Goal: Task Accomplishment & Management: Use online tool/utility

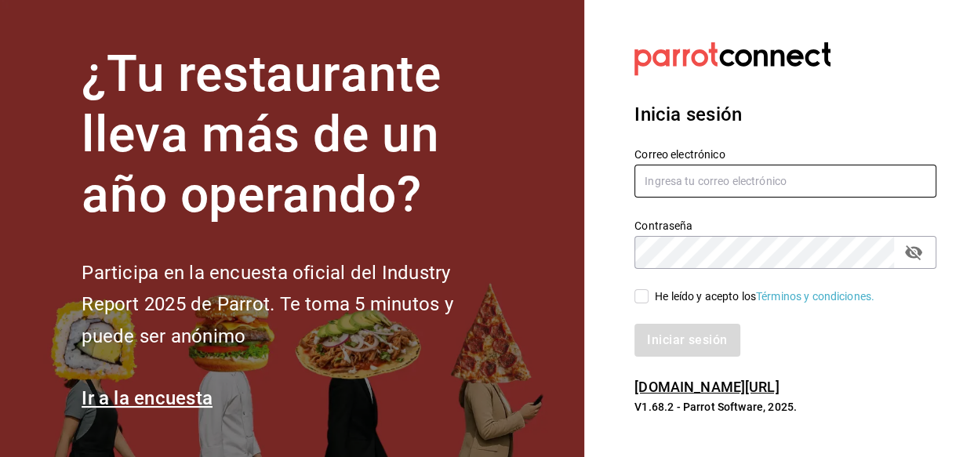
click at [705, 179] on input "text" at bounding box center [786, 181] width 302 height 33
type input "[EMAIL_ADDRESS][DOMAIN_NAME]"
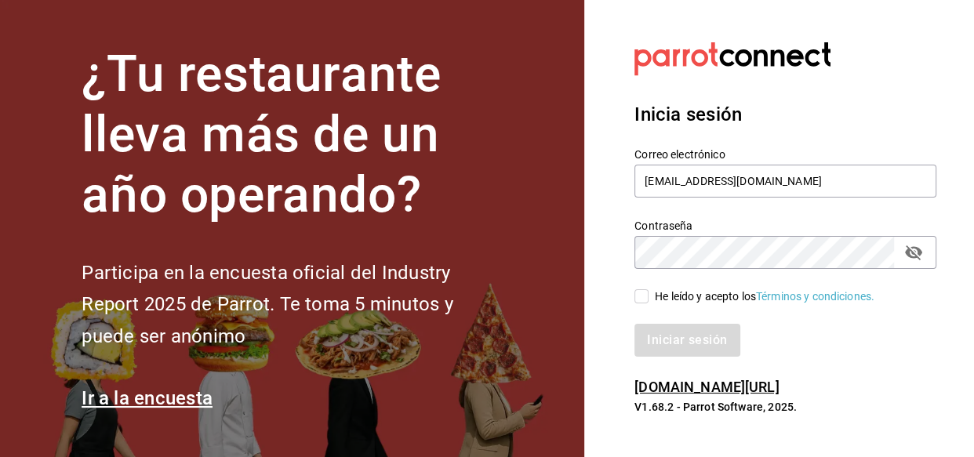
click at [635, 289] on input "He leído y acepto los Términos y condiciones." at bounding box center [642, 296] width 14 height 14
checkbox input "true"
click at [635, 324] on button "Iniciar sesión" at bounding box center [687, 340] width 105 height 33
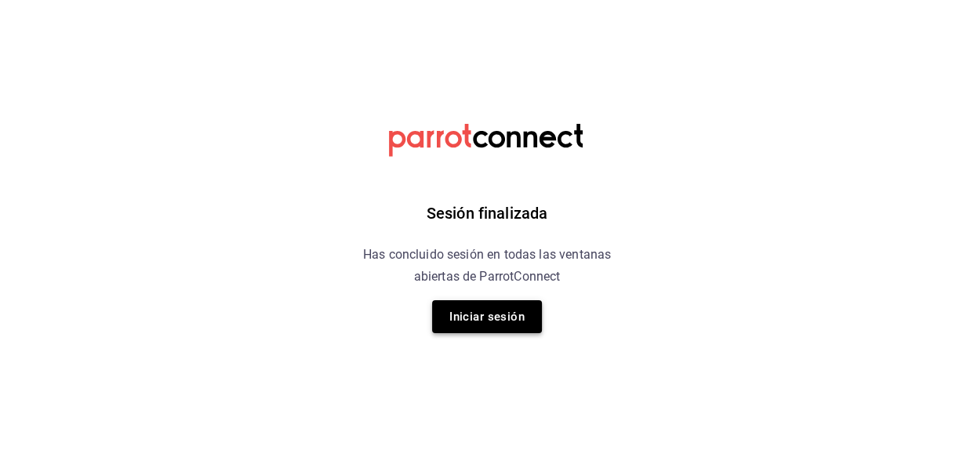
click at [467, 314] on button "Iniciar sesión" at bounding box center [487, 316] width 110 height 33
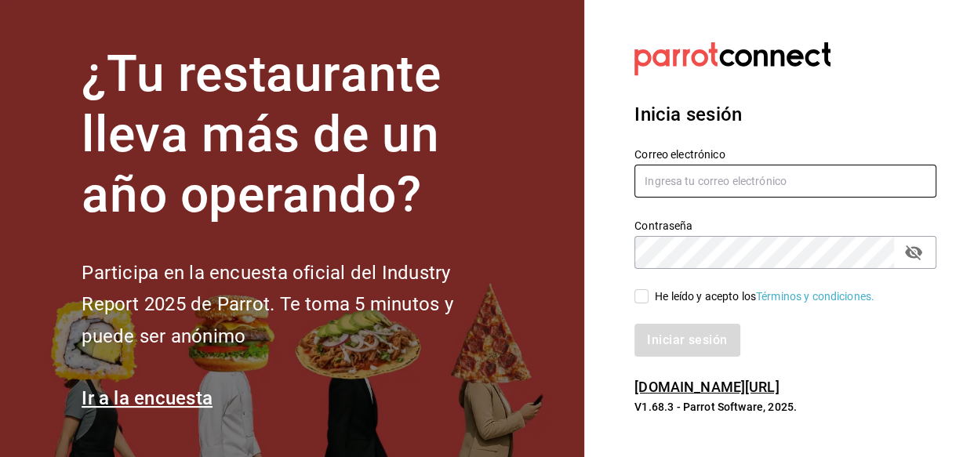
click at [769, 174] on input "text" at bounding box center [786, 181] width 302 height 33
type input "intrusokitchen@gmail.com"
click at [900, 239] on button "passwordField" at bounding box center [913, 252] width 27 height 27
click at [635, 289] on input "He leído y acepto los Términos y condiciones." at bounding box center [642, 296] width 14 height 14
checkbox input "true"
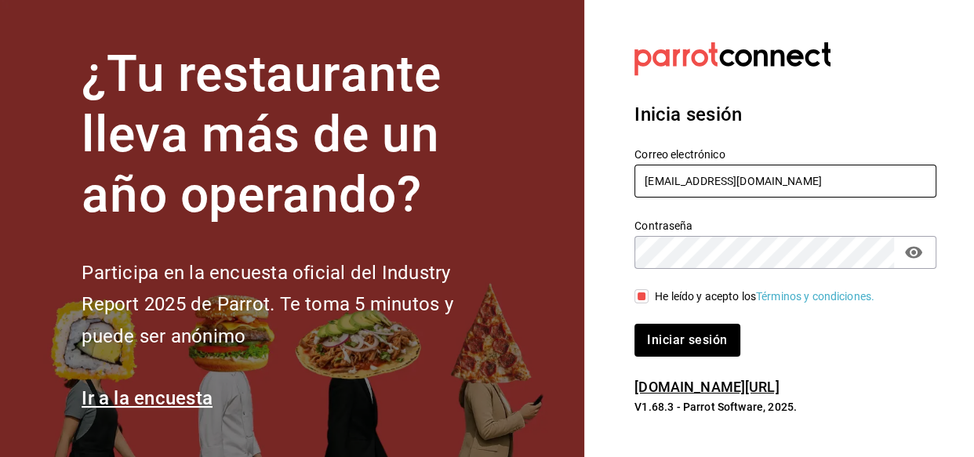
click at [635, 324] on button "Iniciar sesión" at bounding box center [687, 340] width 105 height 33
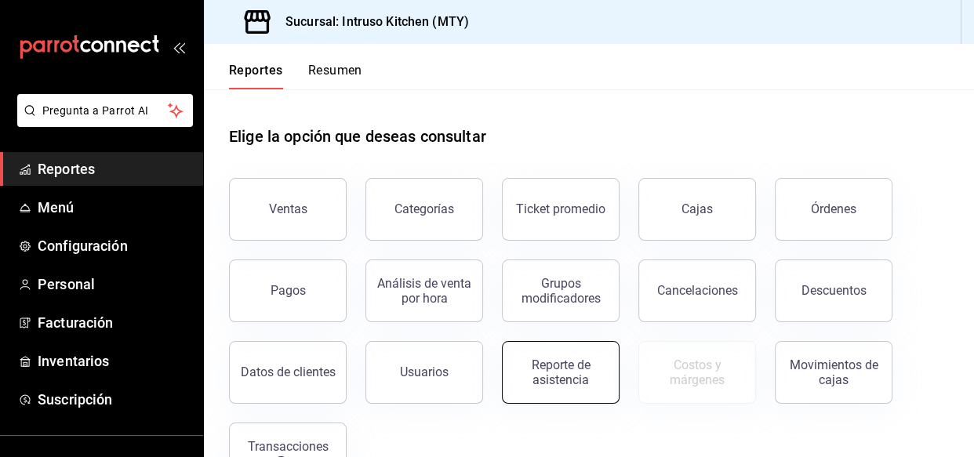
click at [530, 367] on div "Reporte de asistencia" at bounding box center [560, 373] width 97 height 30
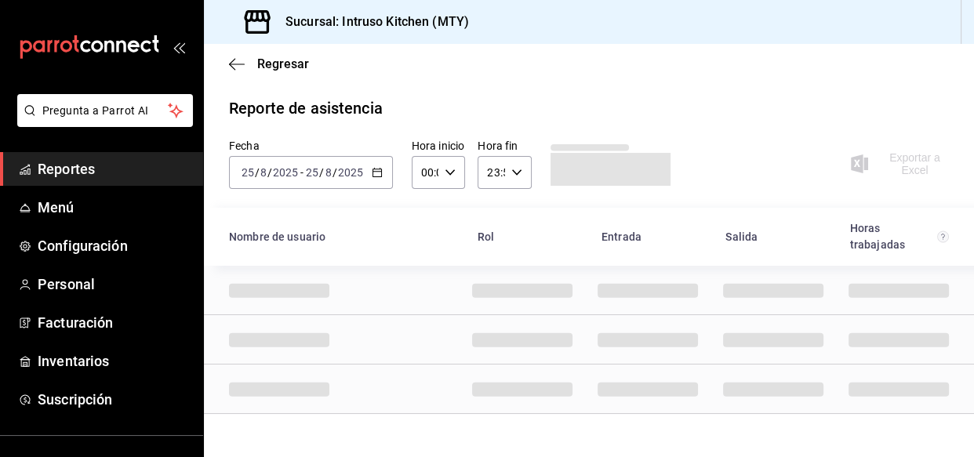
click at [373, 172] on \(Stroke\) "button" at bounding box center [377, 171] width 9 height 1
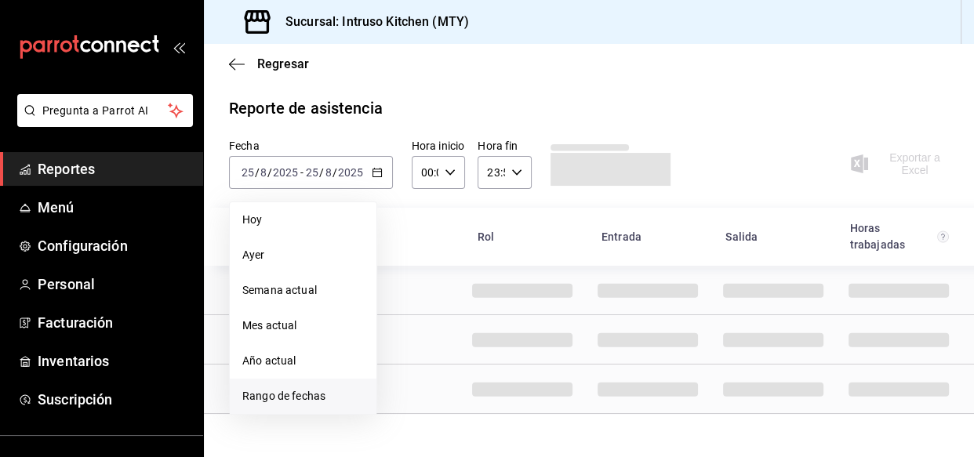
click at [316, 397] on span "Rango de fechas" at bounding box center [303, 396] width 122 height 16
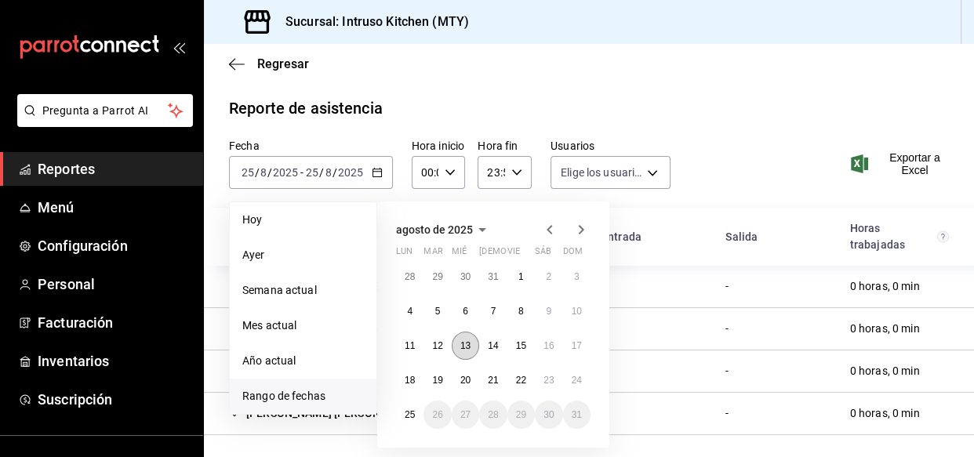
type input "aa6551a7-ff3f-4b54-b589-57992b84806a,aea92ea9-0f3b-4eac-a815-0274de3a9a23,bc823…"
click at [463, 380] on abbr "20" at bounding box center [465, 380] width 10 height 11
click at [414, 415] on abbr "25" at bounding box center [410, 414] width 10 height 11
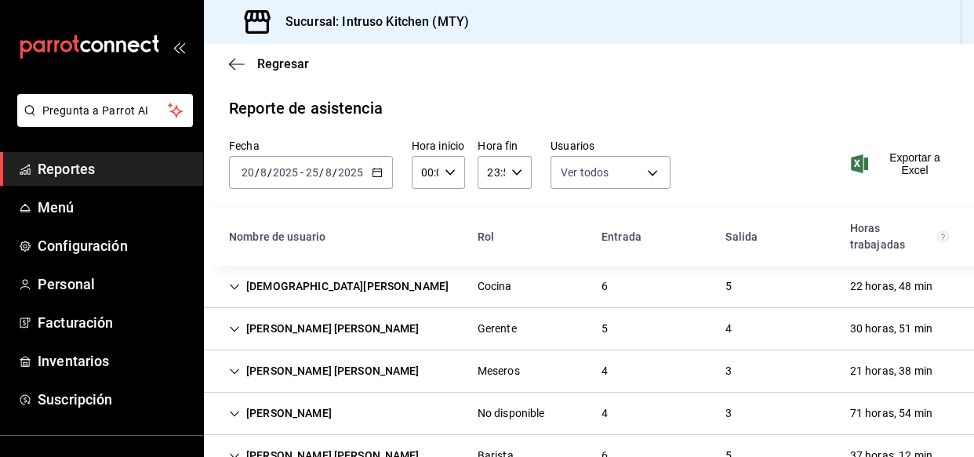
scroll to position [45, 0]
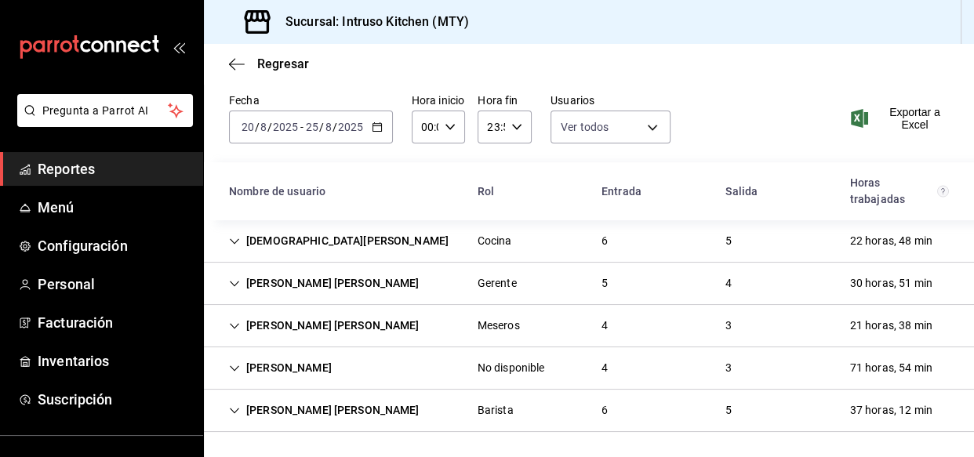
click at [276, 241] on div "[DEMOGRAPHIC_DATA][PERSON_NAME]" at bounding box center [338, 241] width 245 height 29
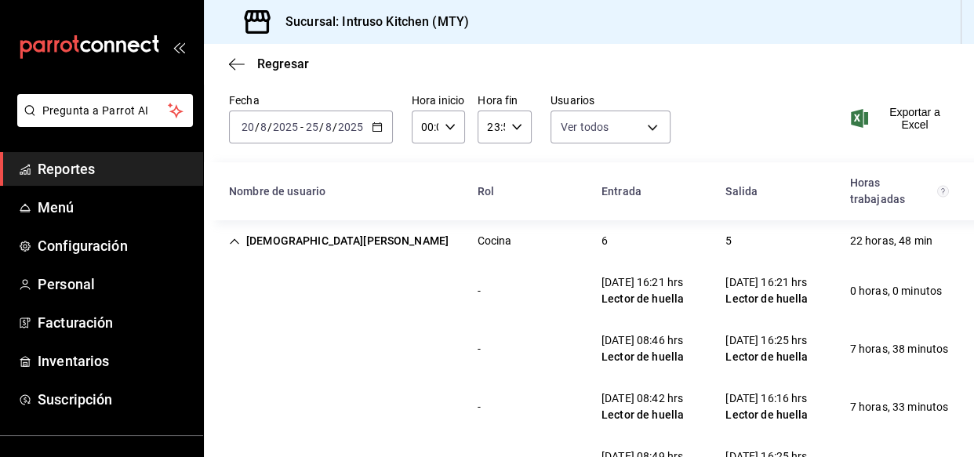
click at [310, 235] on div "[DEMOGRAPHIC_DATA][PERSON_NAME]" at bounding box center [338, 241] width 245 height 29
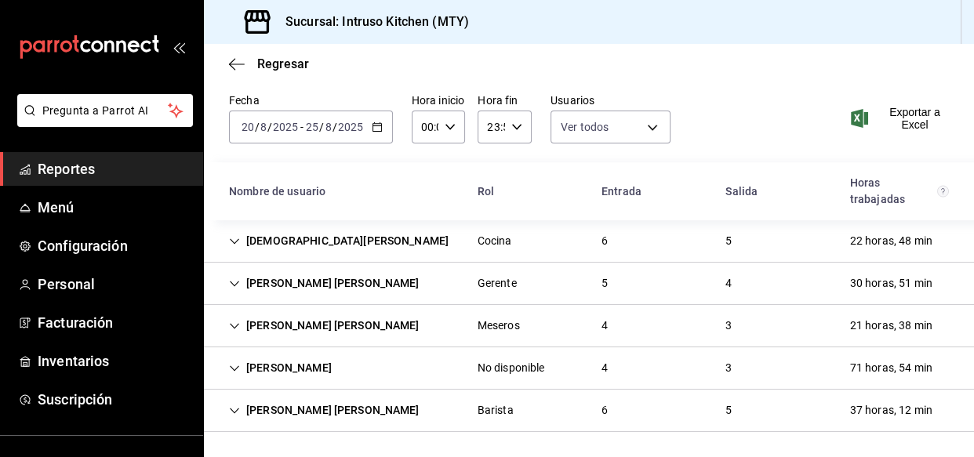
click at [283, 282] on div "[PERSON_NAME] [PERSON_NAME]" at bounding box center [324, 283] width 216 height 29
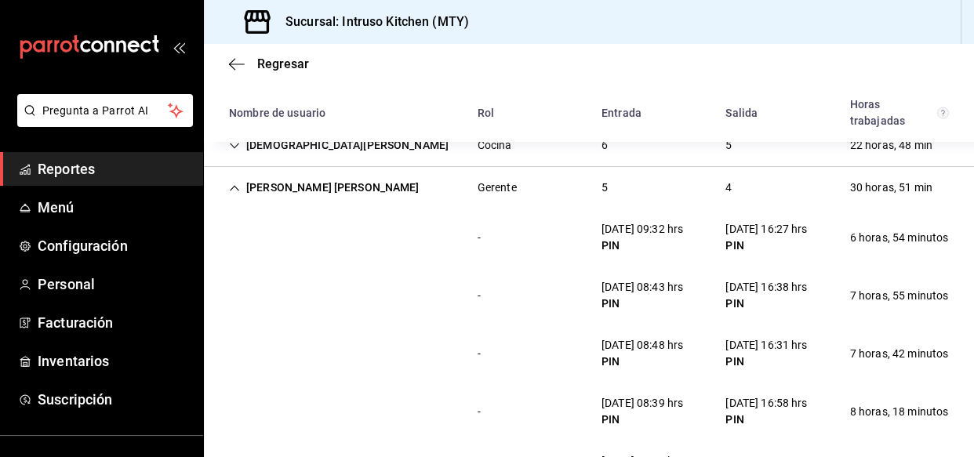
scroll to position [117, 0]
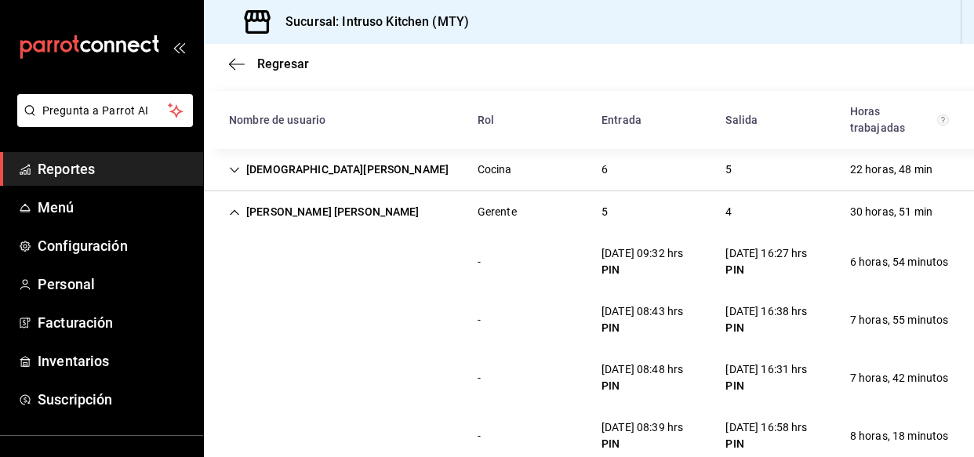
click at [370, 212] on div "[PERSON_NAME] [PERSON_NAME]" at bounding box center [324, 212] width 216 height 29
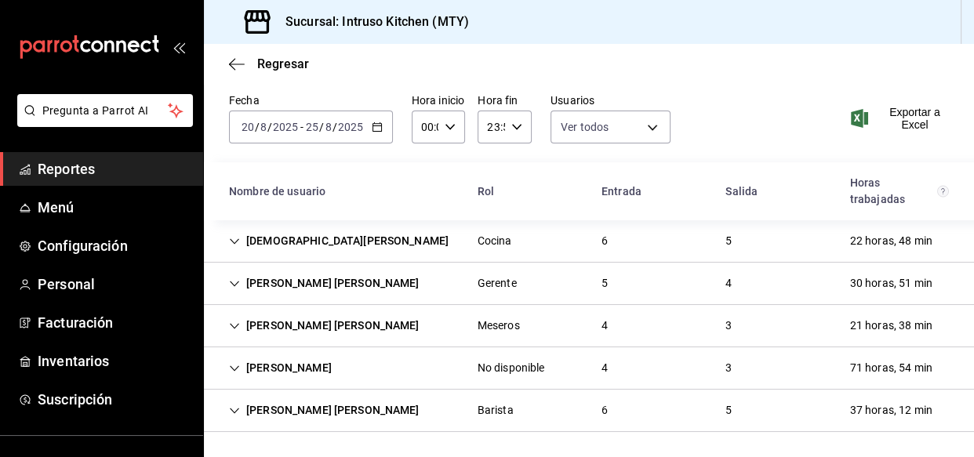
click at [305, 327] on div "[PERSON_NAME] [PERSON_NAME]" at bounding box center [324, 325] width 216 height 29
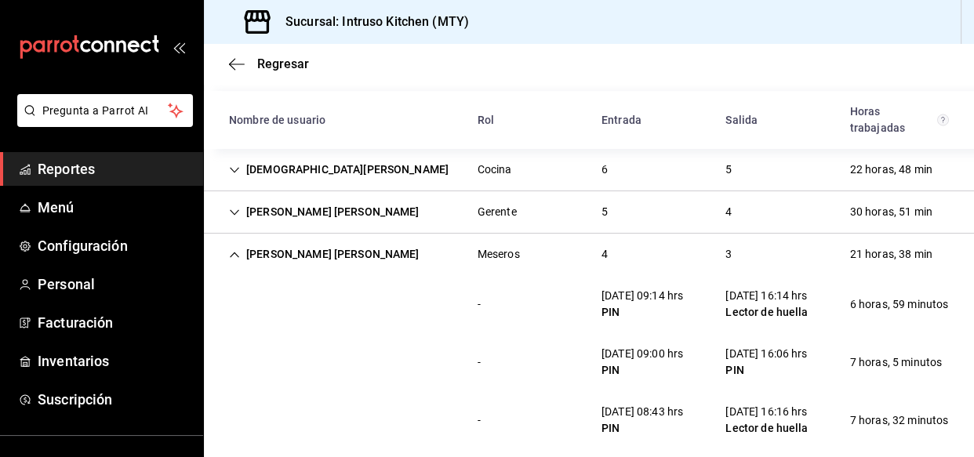
scroll to position [188, 0]
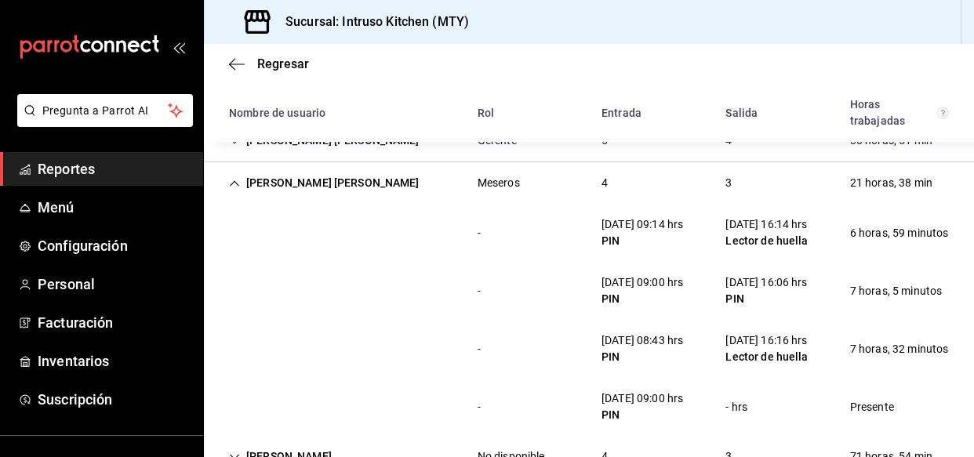
click at [334, 187] on div "[PERSON_NAME] [PERSON_NAME]" at bounding box center [324, 183] width 216 height 29
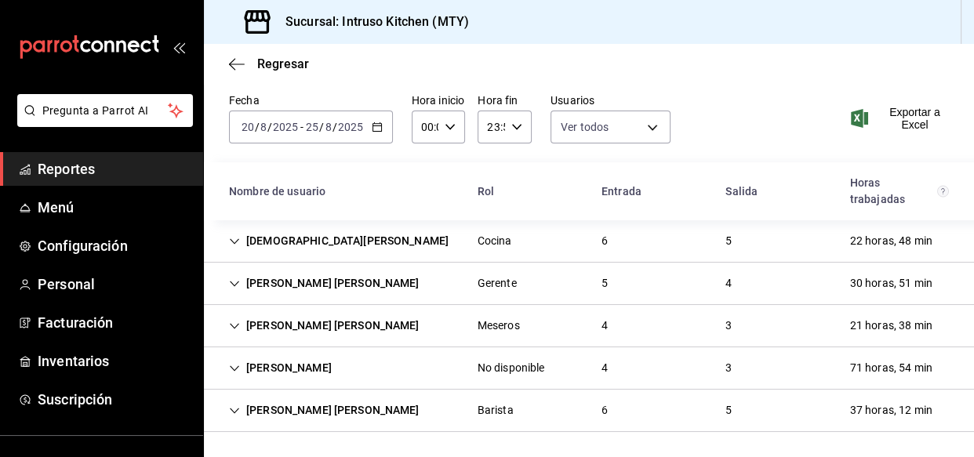
scroll to position [45, 0]
click at [331, 368] on div "[PERSON_NAME]" at bounding box center [280, 368] width 128 height 29
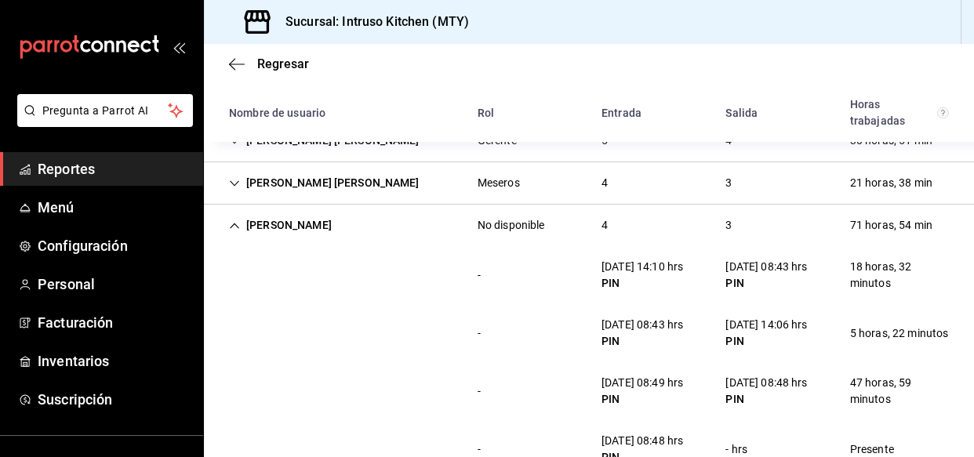
scroll to position [259, 0]
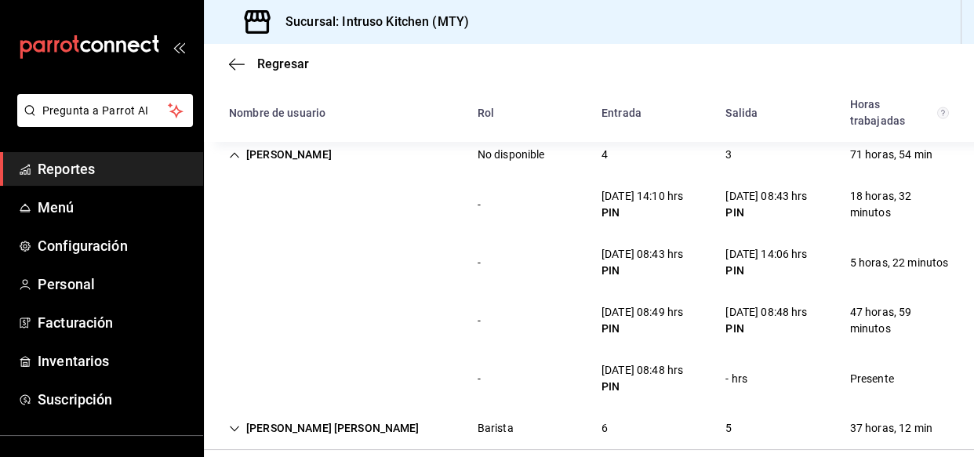
click at [281, 162] on div "[PERSON_NAME]" at bounding box center [280, 154] width 128 height 29
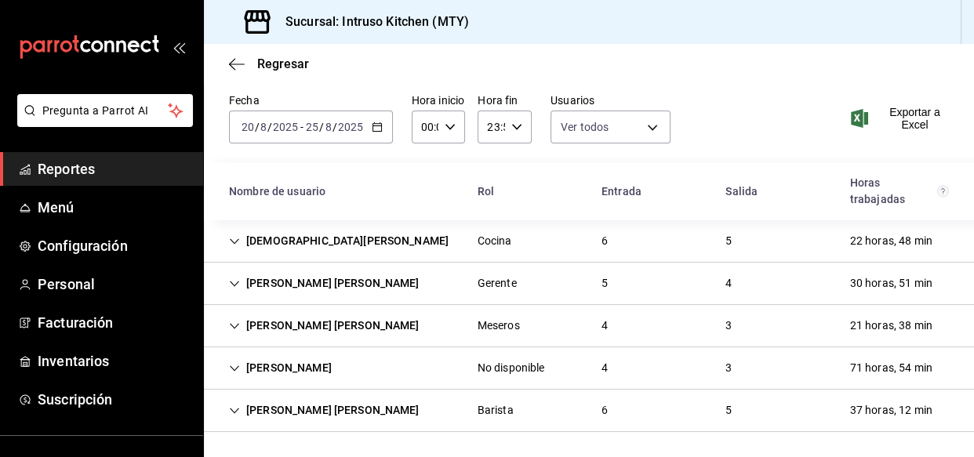
click at [302, 406] on div "[PERSON_NAME] [PERSON_NAME]" at bounding box center [324, 410] width 216 height 29
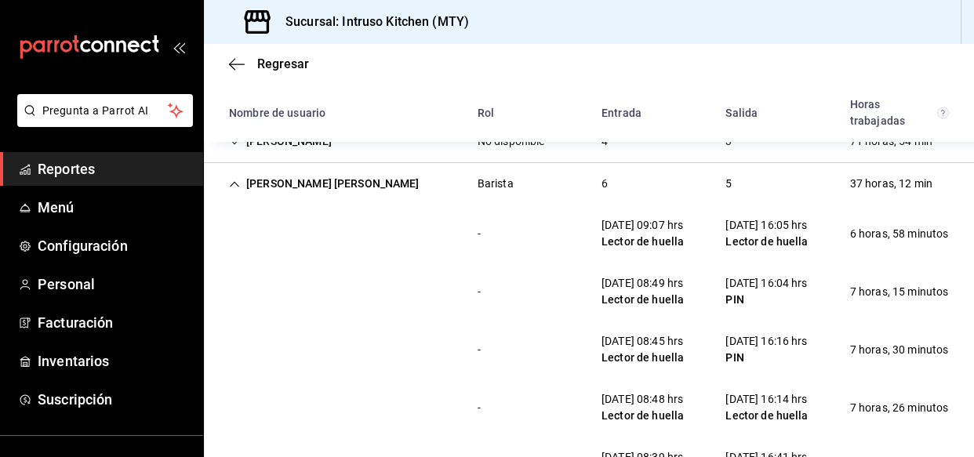
scroll to position [250, 0]
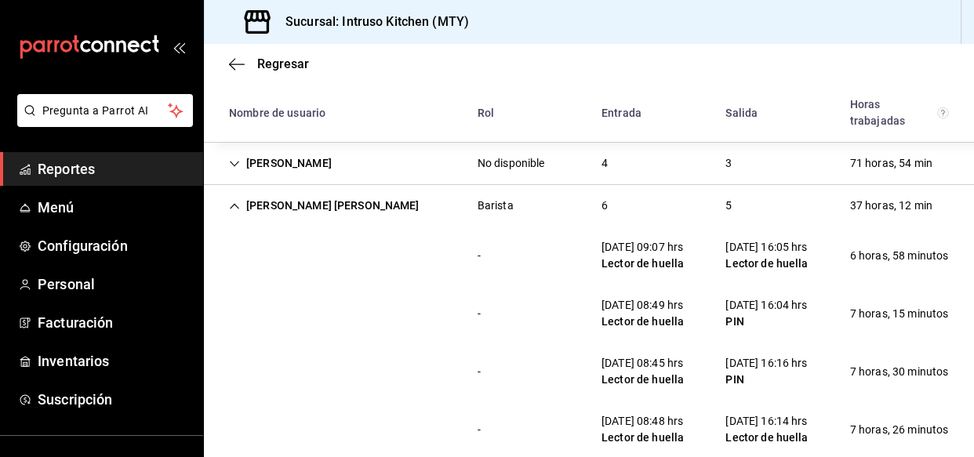
click at [351, 202] on div "[PERSON_NAME] [PERSON_NAME]" at bounding box center [324, 205] width 216 height 29
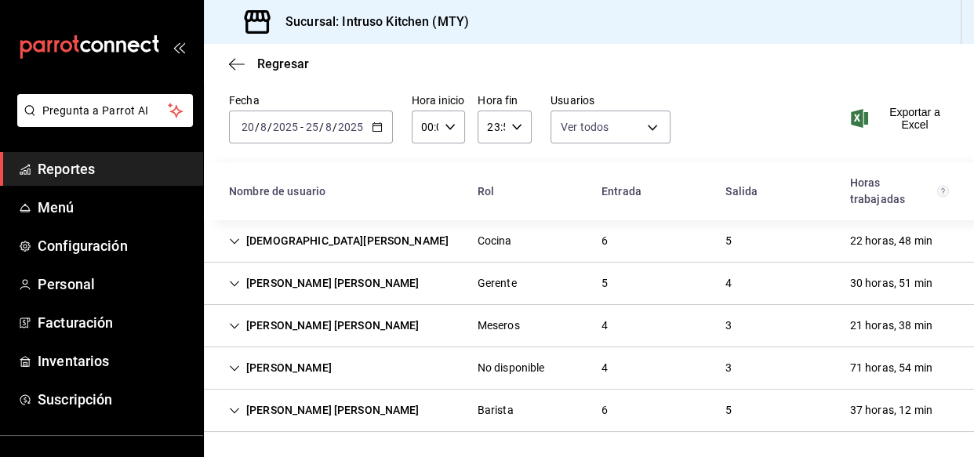
scroll to position [45, 0]
click at [311, 362] on div "[PERSON_NAME]" at bounding box center [280, 368] width 128 height 29
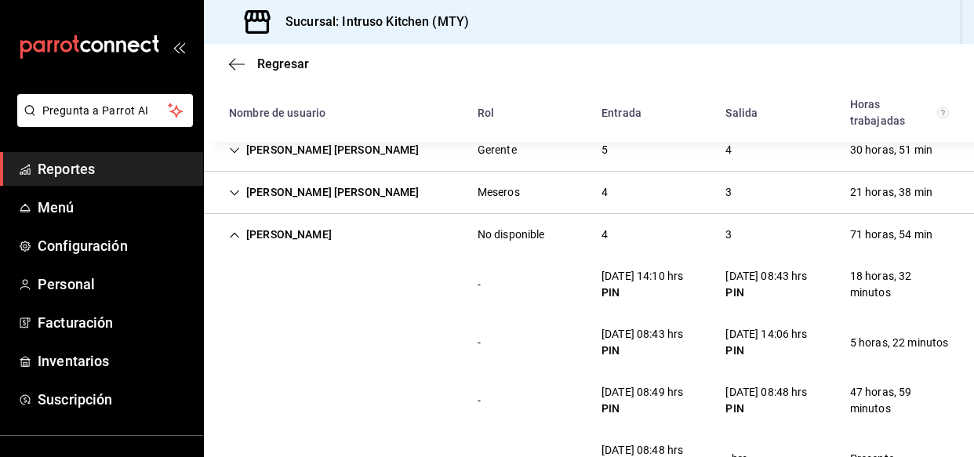
scroll to position [250, 0]
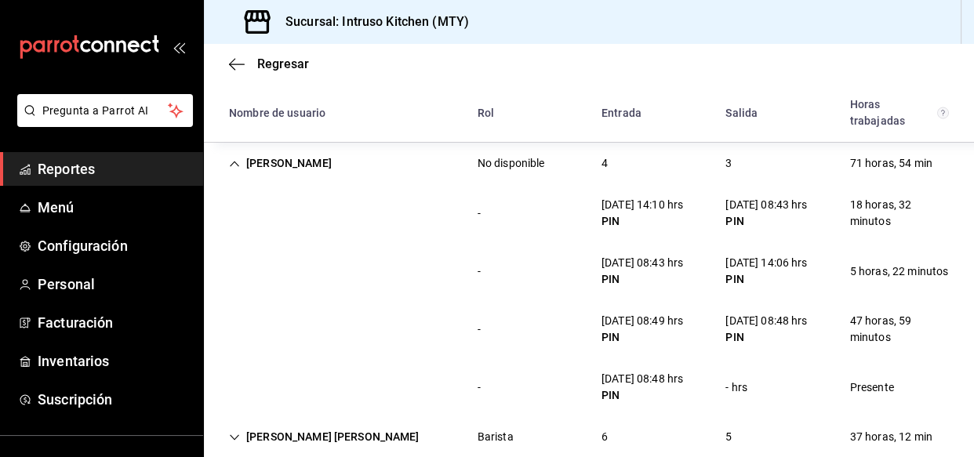
click at [235, 158] on icon "Cell" at bounding box center [234, 163] width 11 height 11
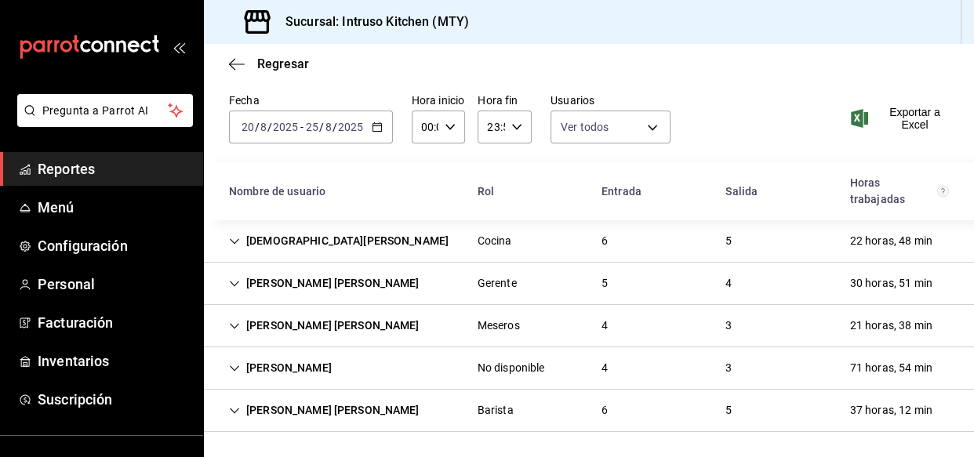
scroll to position [45, 0]
